Goal: Task Accomplishment & Management: Manage account settings

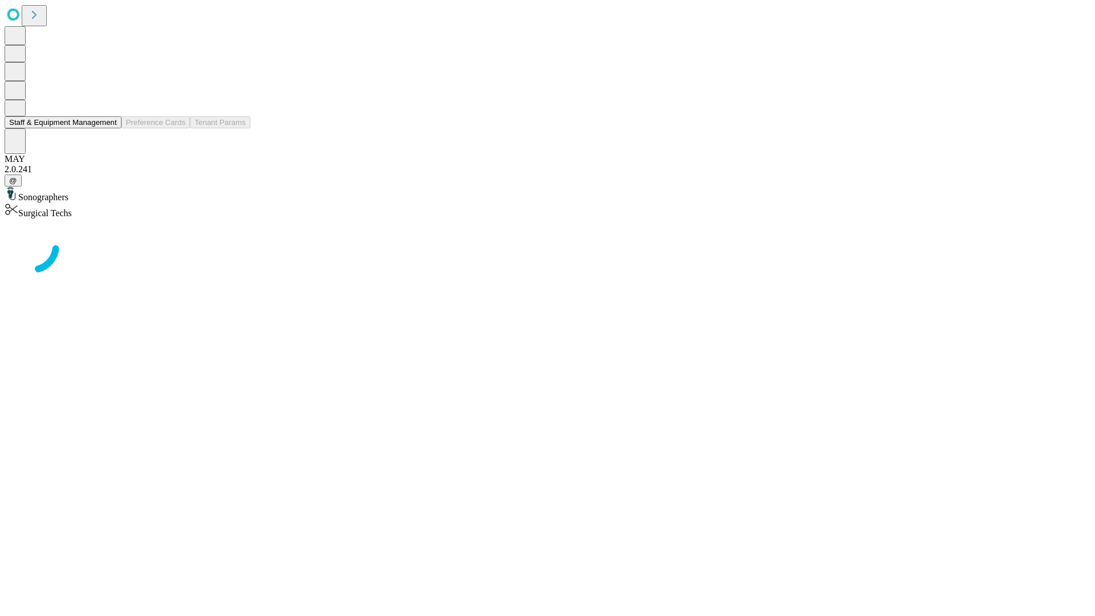
click at [109, 128] on button "Staff & Equipment Management" at bounding box center [63, 122] width 117 height 12
